Goal: Transaction & Acquisition: Obtain resource

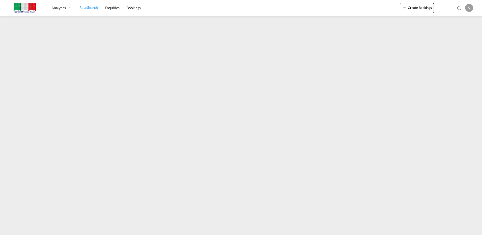
click at [85, 6] on span "Rate Search" at bounding box center [88, 7] width 18 height 4
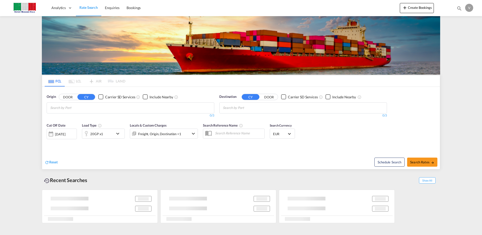
click at [69, 96] on button "DOOR" at bounding box center [68, 97] width 18 height 6
click at [71, 108] on input "Search by Door" at bounding box center [74, 108] width 48 height 8
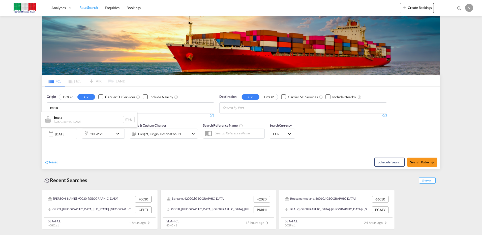
type input "imola"
click at [67, 97] on button "DOOR" at bounding box center [68, 97] width 18 height 6
click at [65, 110] on body "Analytics Dashboard Rate Search Enquiries Bookings Analytics" at bounding box center [241, 117] width 482 height 235
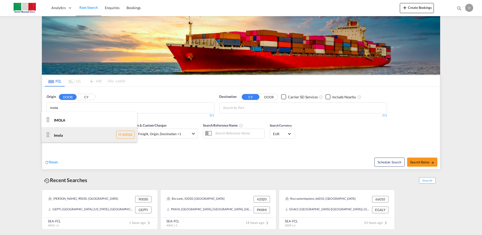
click at [61, 138] on div "Imola IT-40026" at bounding box center [89, 134] width 96 height 15
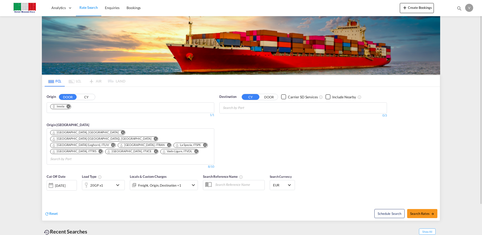
click at [240, 108] on input "Chips input." at bounding box center [247, 108] width 48 height 8
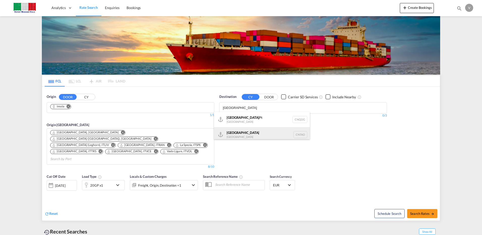
type input "[GEOGRAPHIC_DATA]"
click at [237, 134] on div "Qingdao [GEOGRAPHIC_DATA] [GEOGRAPHIC_DATA]" at bounding box center [262, 134] width 96 height 15
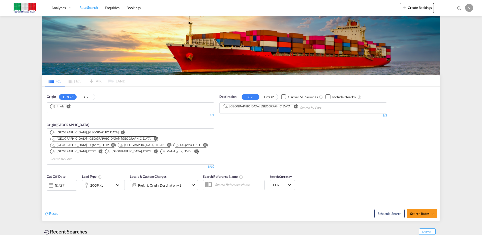
click at [118, 182] on md-icon "icon-chevron-down" at bounding box center [119, 185] width 9 height 6
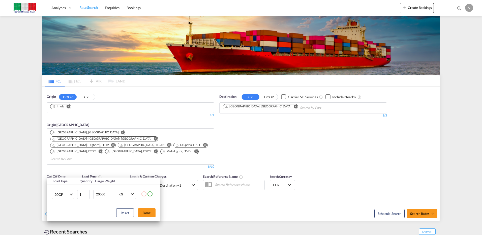
click at [70, 195] on md-select-value "20GP" at bounding box center [64, 194] width 20 height 9
click at [60, 197] on div "40HC" at bounding box center [59, 198] width 9 height 5
click at [143, 211] on button "Done" at bounding box center [147, 212] width 18 height 9
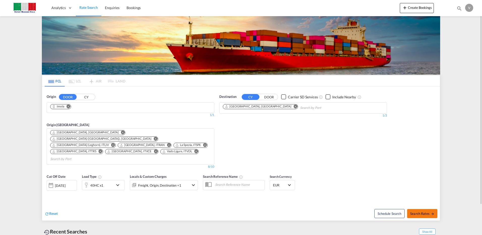
click at [425, 212] on span "Search Rates" at bounding box center [423, 214] width 24 height 4
type input "Imola to CNTAO / [DATE]"
